Goal: Task Accomplishment & Management: Use online tool/utility

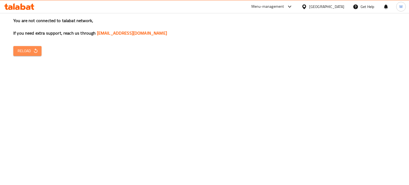
click at [32, 47] on button "Reload" at bounding box center [27, 51] width 28 height 10
click at [25, 50] on span "Reload" at bounding box center [28, 51] width 20 height 7
click at [26, 50] on span "Reload" at bounding box center [28, 51] width 20 height 7
click at [38, 52] on icon "button" at bounding box center [35, 50] width 5 height 5
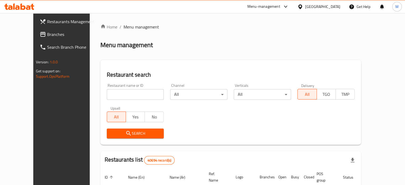
click at [130, 90] on input "search" at bounding box center [135, 94] width 57 height 11
paste input "659203"
type input "659203"
click button "Search" at bounding box center [135, 134] width 57 height 10
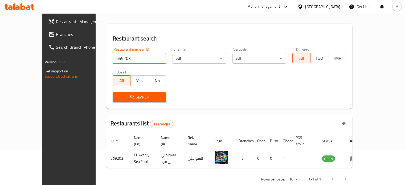
scroll to position [42, 0]
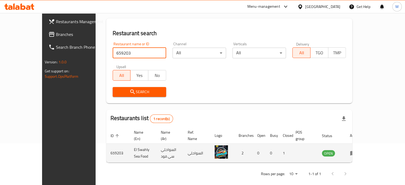
click at [356, 151] on icon "enhanced table" at bounding box center [353, 153] width 6 height 5
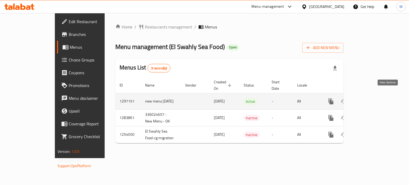
click at [376, 95] on link "enhanced table" at bounding box center [369, 101] width 13 height 13
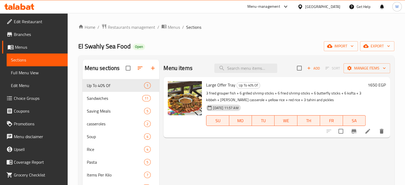
click at [280, 7] on div "Menu-management" at bounding box center [264, 6] width 33 height 6
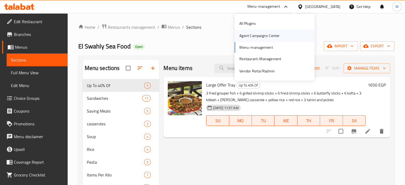
click at [254, 40] on div "Agent Campaigns Center" at bounding box center [259, 36] width 49 height 12
